Goal: Check status

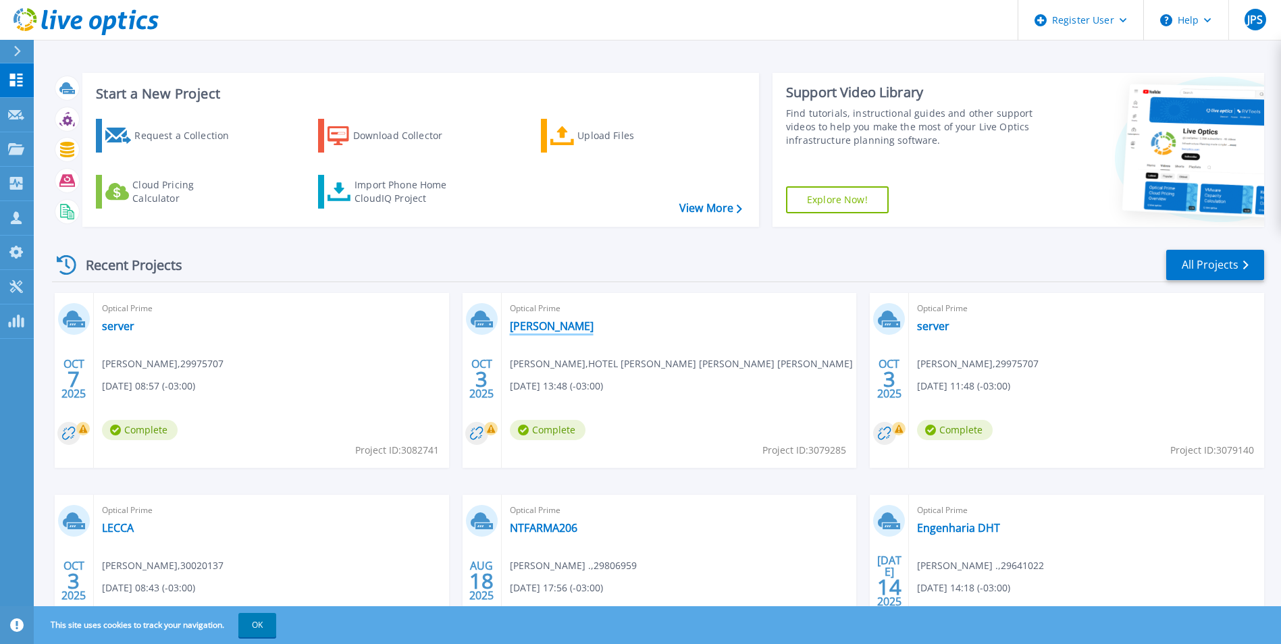
click at [528, 328] on link "[PERSON_NAME]" at bounding box center [552, 326] width 84 height 14
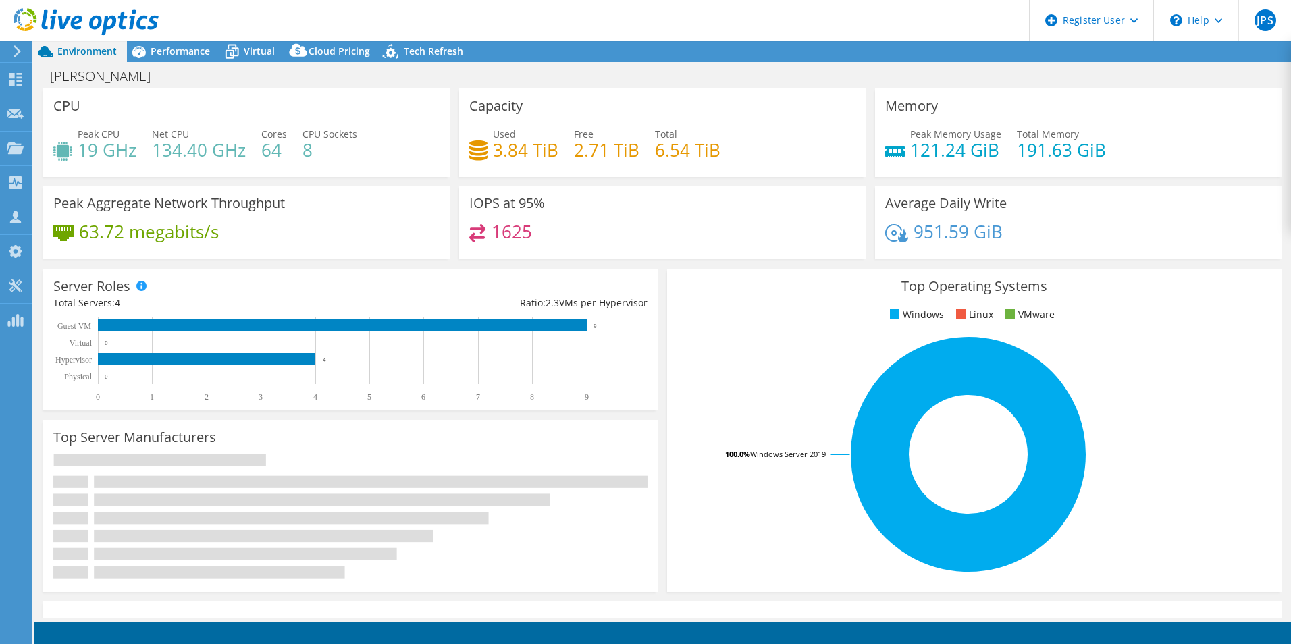
select select "SouthAmerica"
select select "USD"
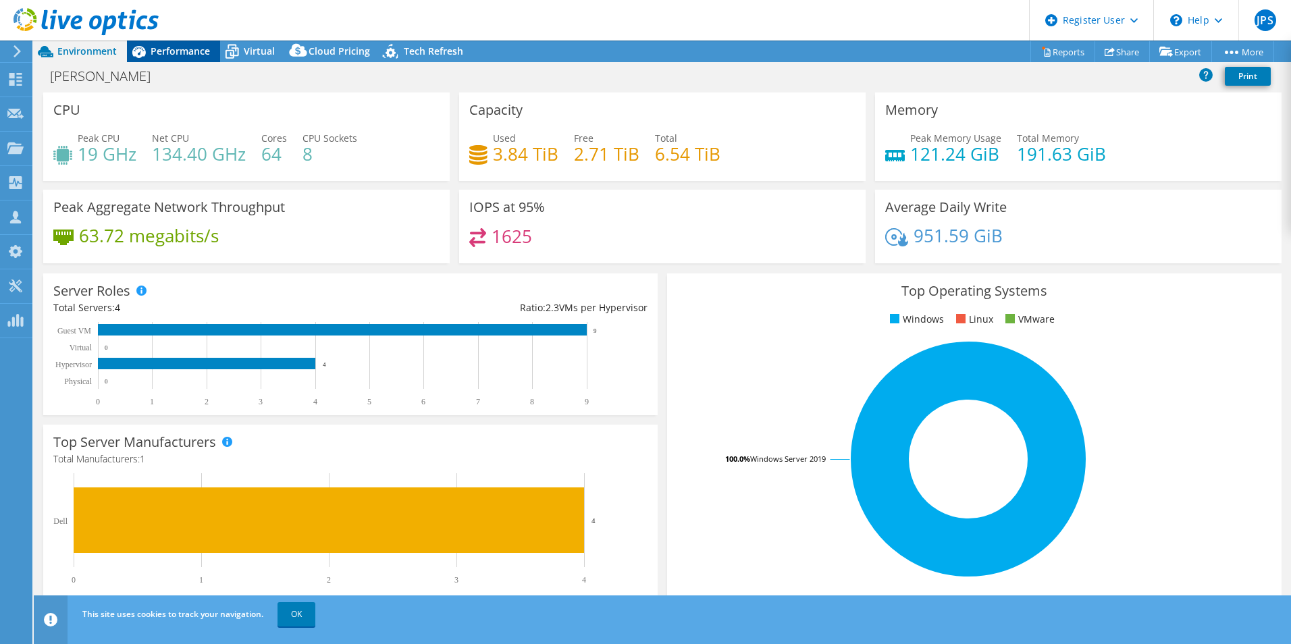
click at [171, 53] on span "Performance" at bounding box center [180, 51] width 59 height 13
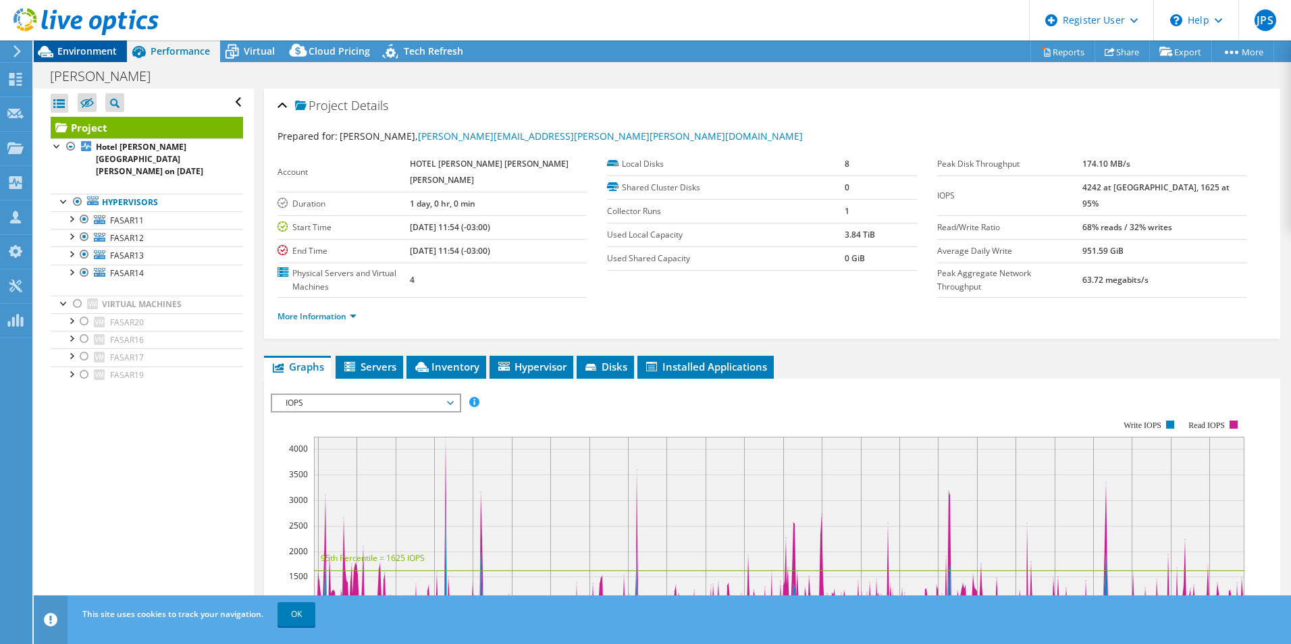
click at [103, 53] on span "Environment" at bounding box center [86, 51] width 59 height 13
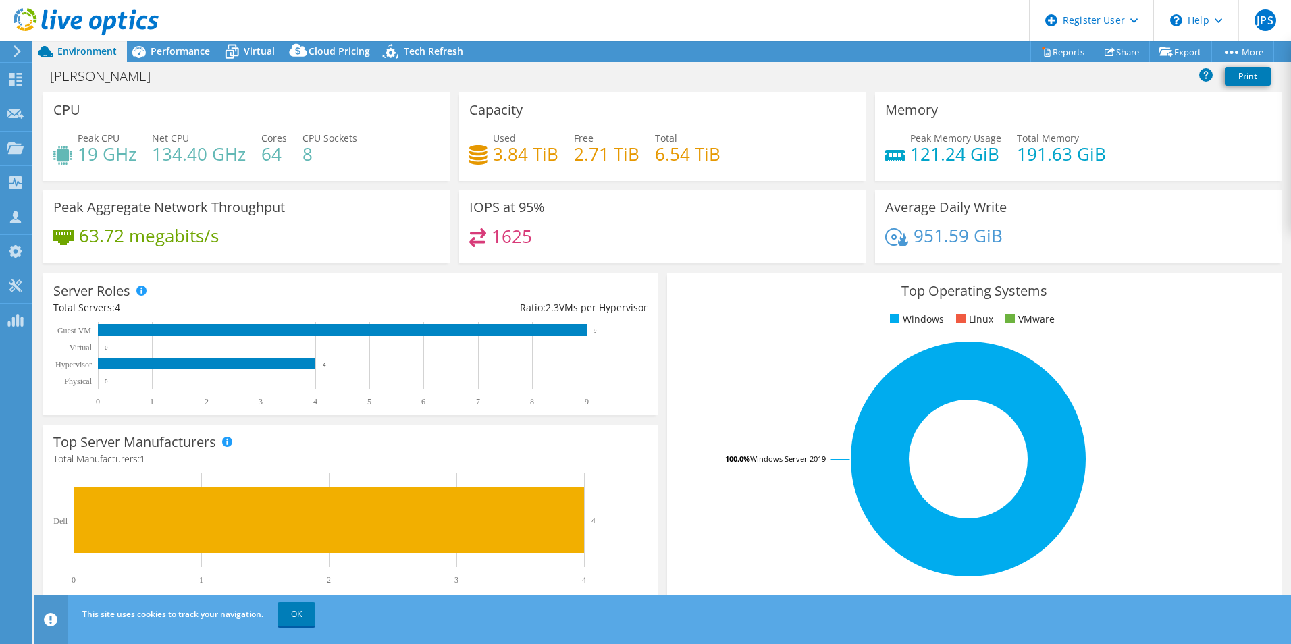
click at [369, 252] on div "63.72 megabits/s" at bounding box center [246, 242] width 386 height 28
click at [714, 109] on div "Capacity Used 3.84 TiB Free 2.71 TiB Total 6.54 TiB" at bounding box center [662, 137] width 407 height 88
click at [1245, 76] on link "Print" at bounding box center [1248, 76] width 46 height 19
drag, startPoint x: 298, startPoint y: 615, endPoint x: 304, endPoint y: 605, distance: 11.2
click at [298, 615] on link "OK" at bounding box center [297, 614] width 38 height 24
